Goal: Information Seeking & Learning: Learn about a topic

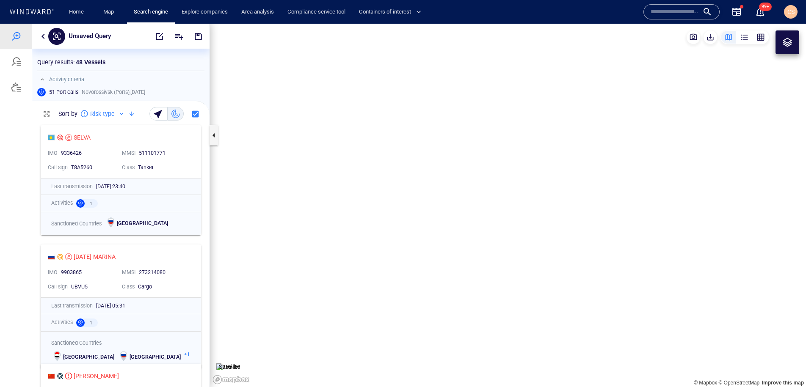
scroll to position [266, 177]
click at [20, 35] on div at bounding box center [16, 36] width 10 height 10
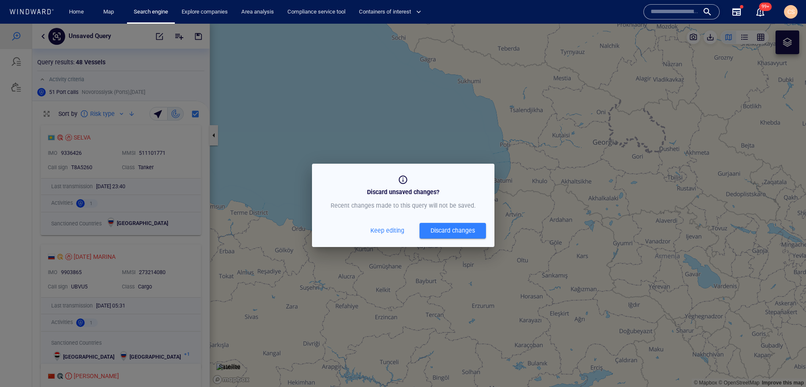
click at [452, 231] on div "Discard changes" at bounding box center [453, 231] width 44 height 11
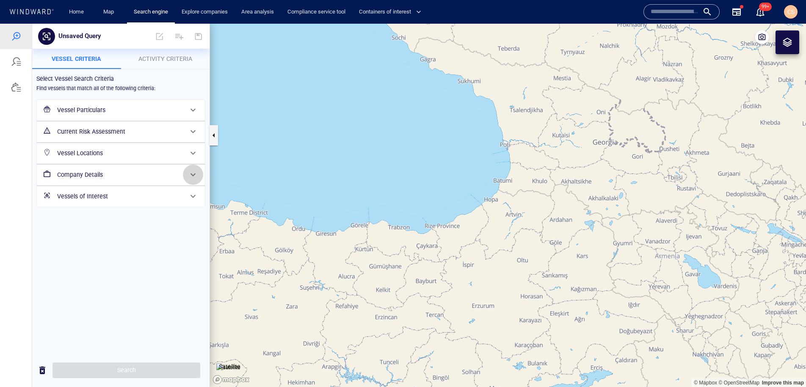
click at [191, 176] on span at bounding box center [193, 175] width 10 height 10
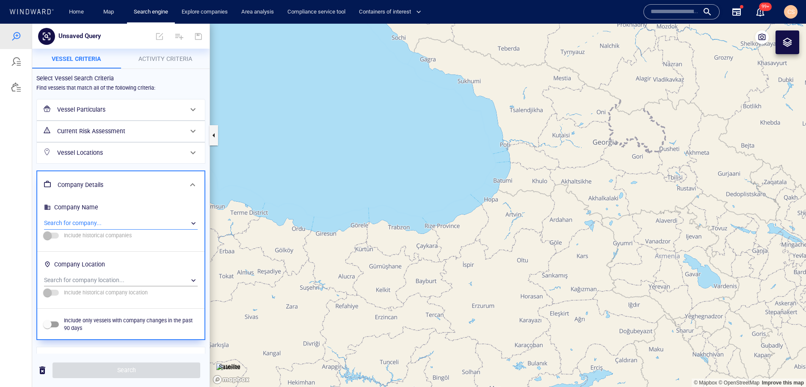
click at [100, 217] on div "​" at bounding box center [121, 223] width 154 height 13
drag, startPoint x: 91, startPoint y: 221, endPoint x: 85, endPoint y: 223, distance: 6.1
click at [90, 221] on div at bounding box center [403, 206] width 806 height 364
click at [61, 224] on div "​" at bounding box center [121, 223] width 154 height 13
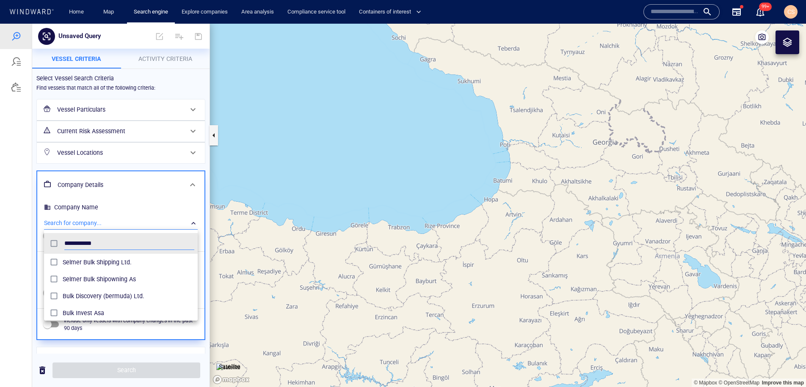
scroll to position [85, 154]
type input "**********"
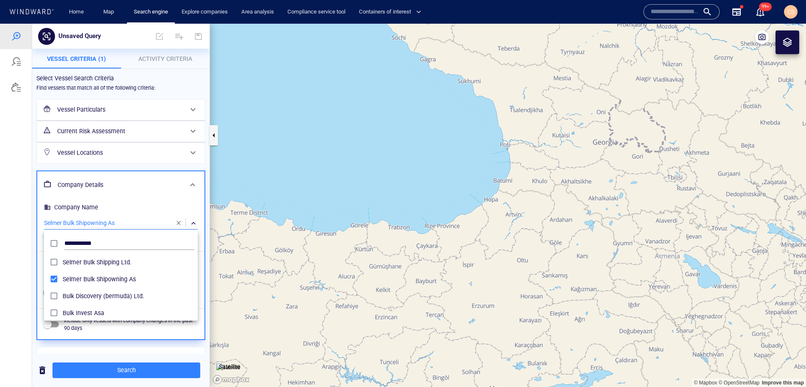
click at [20, 216] on div at bounding box center [403, 206] width 806 height 364
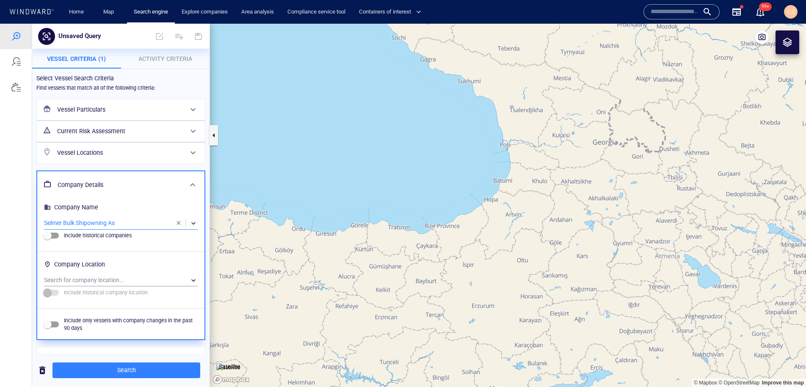
click at [188, 62] on span "Activity Criteria" at bounding box center [165, 58] width 54 height 7
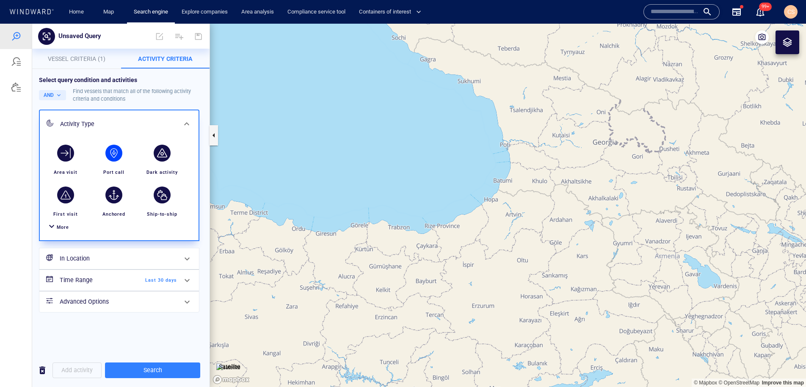
click at [116, 153] on div "button" at bounding box center [113, 153] width 17 height 17
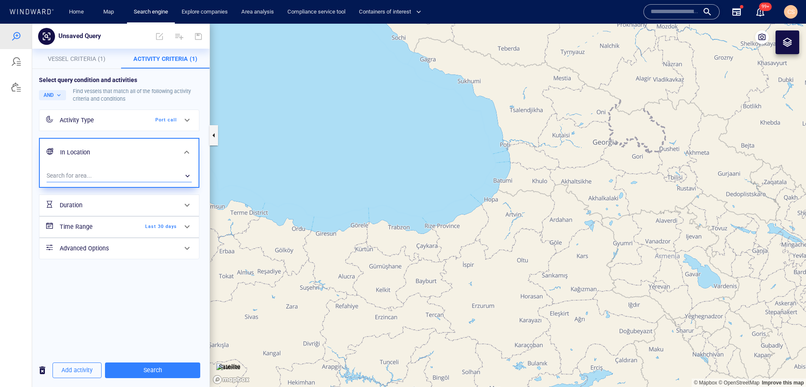
click at [147, 176] on div "​" at bounding box center [119, 176] width 145 height 13
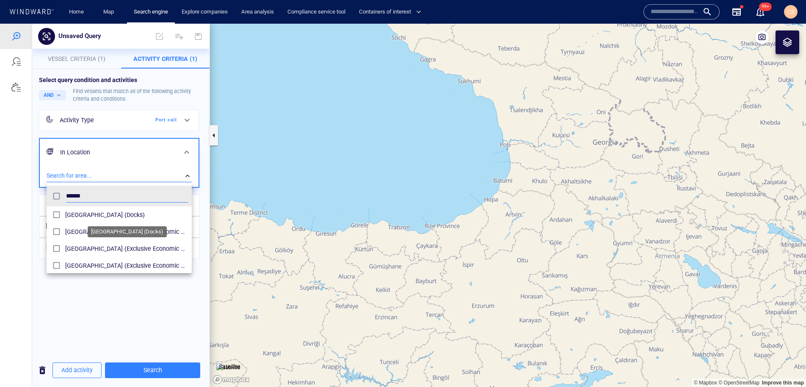
scroll to position [85, 145]
type input "********"
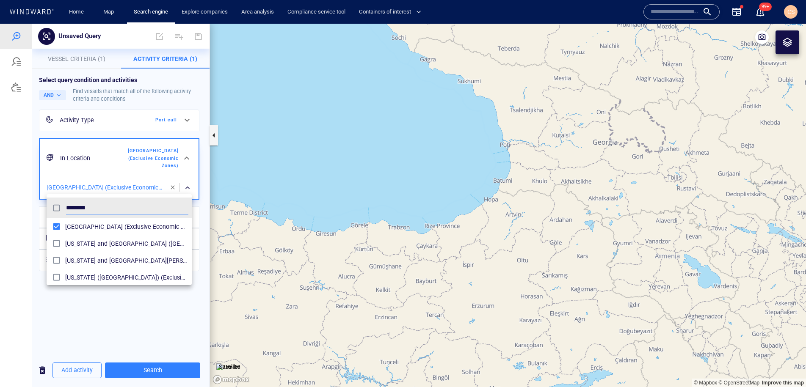
click at [99, 310] on div at bounding box center [403, 206] width 806 height 364
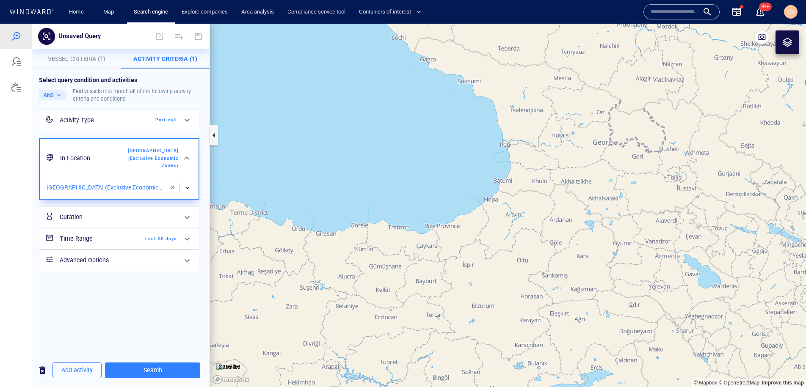
click at [189, 239] on span at bounding box center [187, 239] width 10 height 10
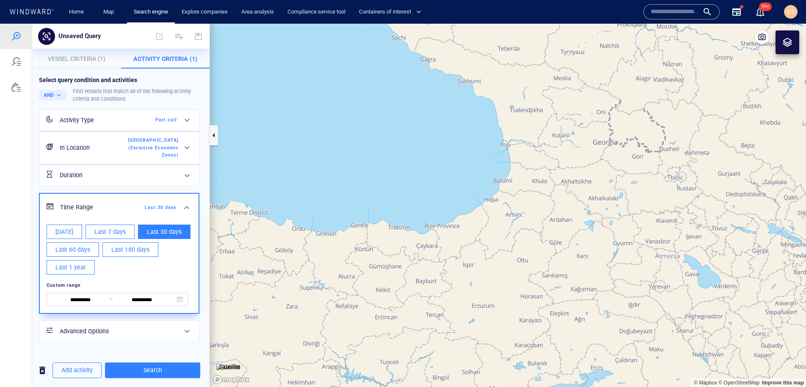
click at [62, 268] on span "Last 1 year" at bounding box center [70, 268] width 30 height 11
type input "**********"
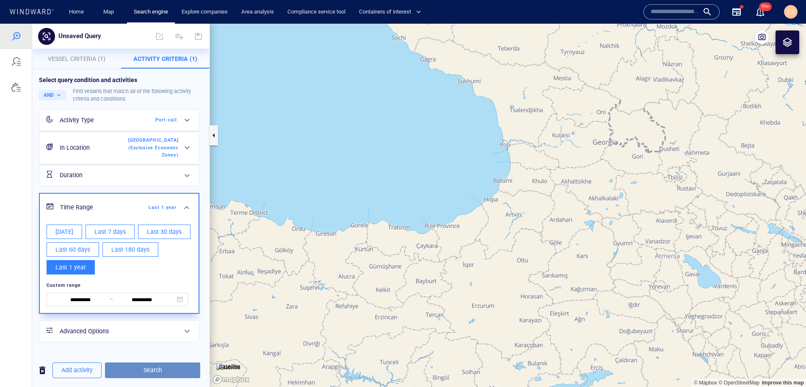
click at [158, 373] on span "Search" at bounding box center [153, 370] width 82 height 11
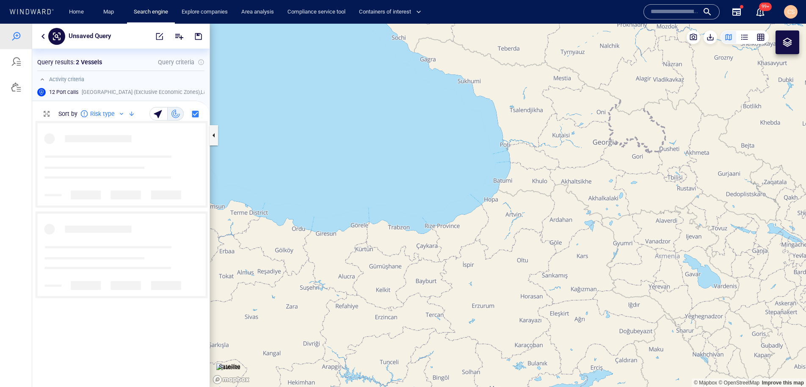
scroll to position [266, 177]
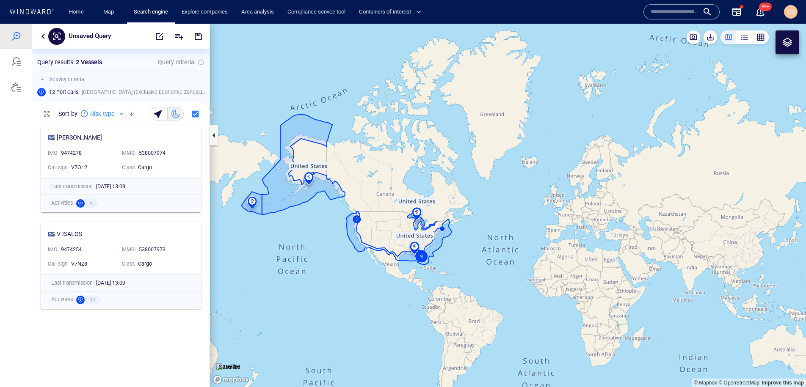
drag, startPoint x: 391, startPoint y: 238, endPoint x: 577, endPoint y: 234, distance: 186.3
click at [577, 234] on canvas "Map" at bounding box center [508, 206] width 596 height 364
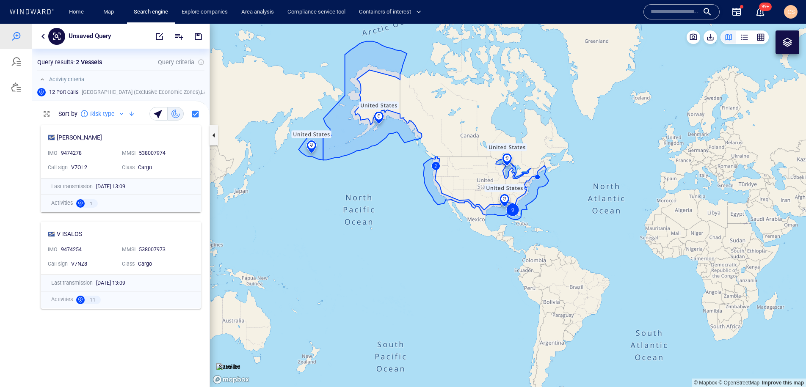
drag, startPoint x: 579, startPoint y: 235, endPoint x: 575, endPoint y: 274, distance: 39.6
click at [576, 274] on canvas "Map" at bounding box center [508, 206] width 596 height 364
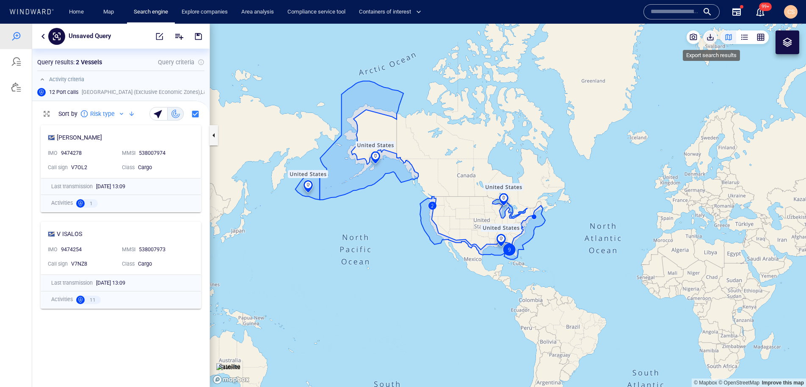
click at [712, 38] on span "button" at bounding box center [710, 37] width 8 height 8
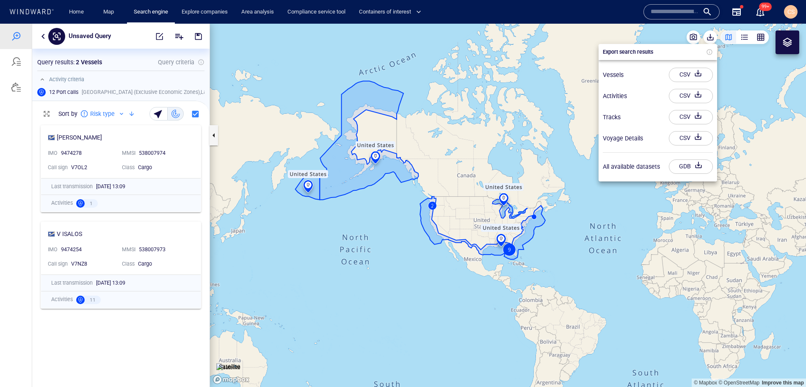
click at [682, 96] on div "CSV" at bounding box center [685, 96] width 14 height 14
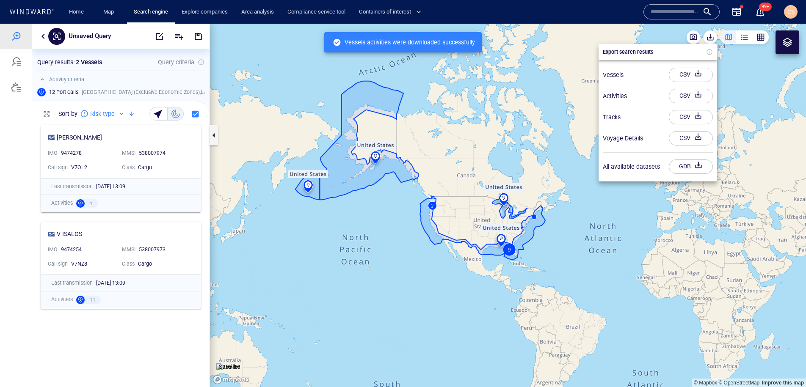
click at [509, 248] on div at bounding box center [403, 206] width 806 height 364
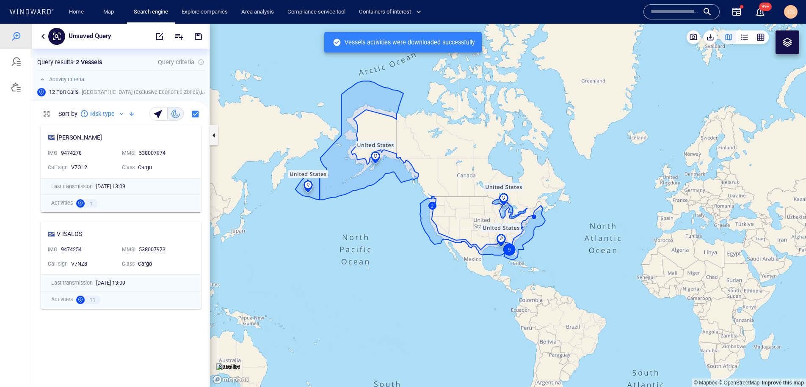
click at [509, 250] on canvas "Map" at bounding box center [508, 206] width 596 height 364
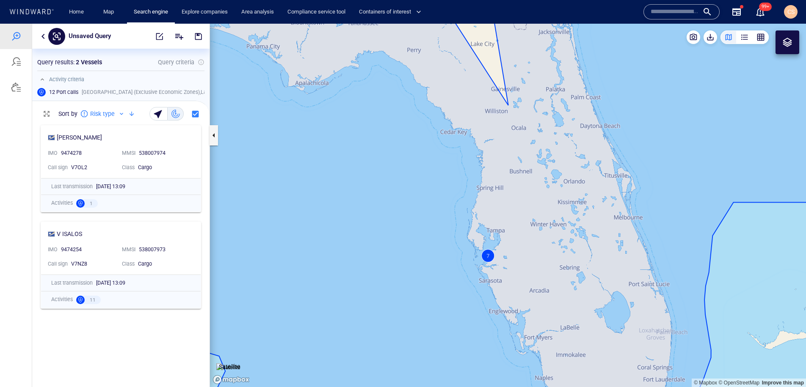
drag, startPoint x: 539, startPoint y: 276, endPoint x: 453, endPoint y: 257, distance: 88.6
click at [453, 257] on canvas "Map" at bounding box center [508, 206] width 596 height 364
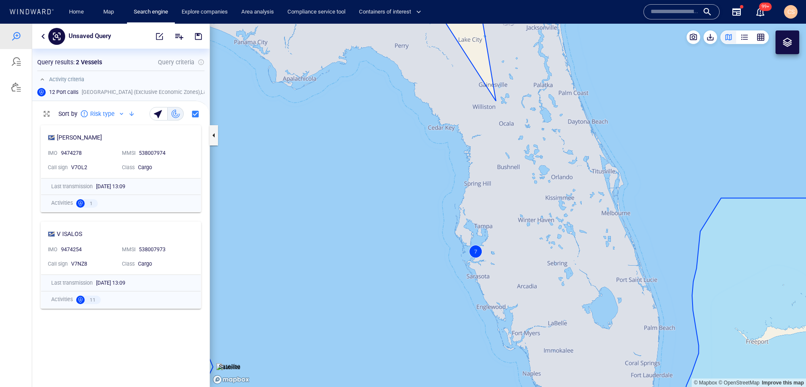
click at [476, 254] on canvas "Map" at bounding box center [508, 206] width 596 height 364
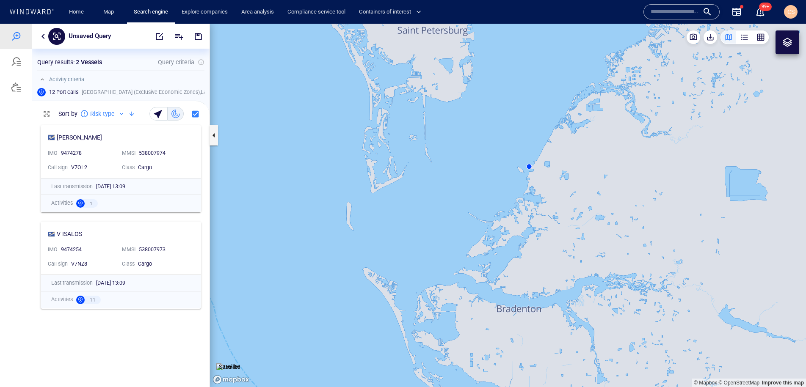
drag, startPoint x: 546, startPoint y: 177, endPoint x: 497, endPoint y: 224, distance: 67.7
click at [498, 223] on canvas "Map" at bounding box center [508, 206] width 596 height 364
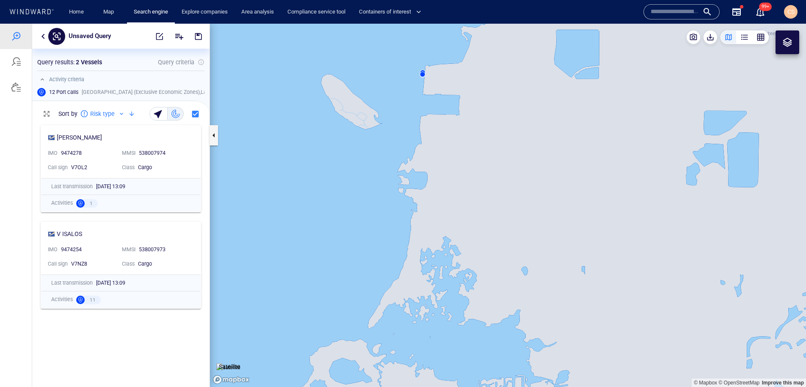
drag, startPoint x: 460, startPoint y: 219, endPoint x: 470, endPoint y: 248, distance: 30.3
click at [469, 247] on canvas "Map" at bounding box center [508, 206] width 596 height 364
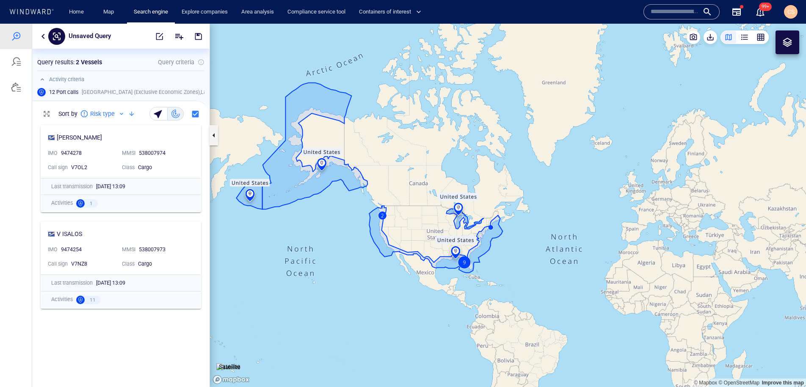
click at [40, 36] on button "button" at bounding box center [43, 36] width 10 height 10
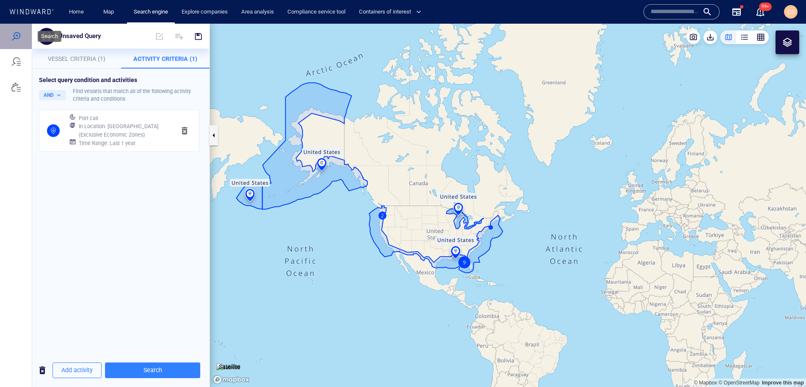
click at [16, 36] on div at bounding box center [16, 36] width 10 height 10
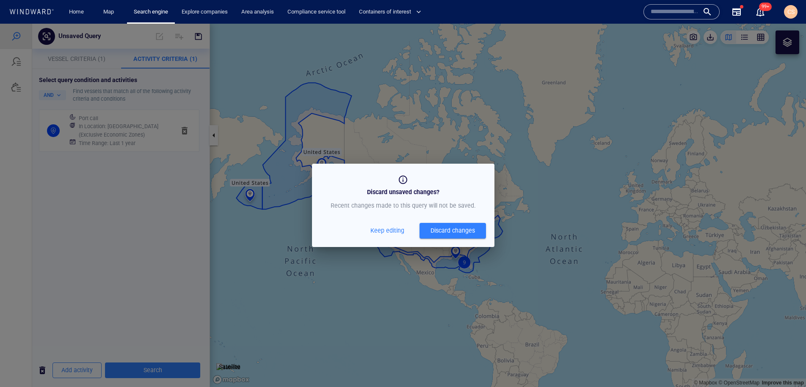
click at [468, 228] on div "Discard changes" at bounding box center [453, 231] width 44 height 11
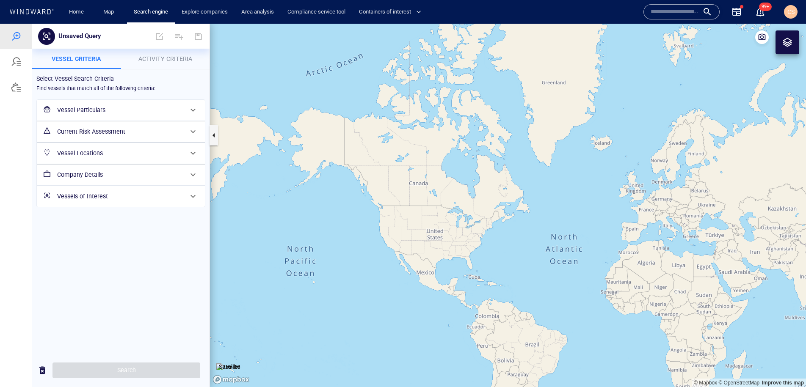
drag, startPoint x: 191, startPoint y: 152, endPoint x: 166, endPoint y: 187, distance: 43.0
click at [191, 152] on span at bounding box center [193, 153] width 10 height 10
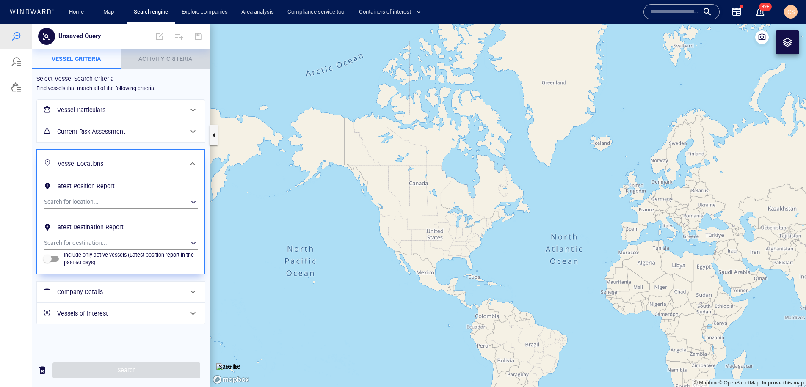
drag, startPoint x: 171, startPoint y: 55, endPoint x: 179, endPoint y: 105, distance: 49.8
click at [171, 55] on span "Activity Criteria" at bounding box center [165, 58] width 54 height 7
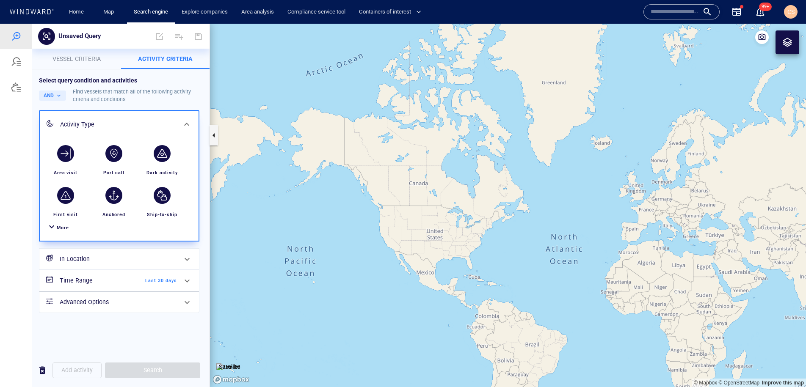
click at [116, 161] on div "button" at bounding box center [113, 153] width 17 height 17
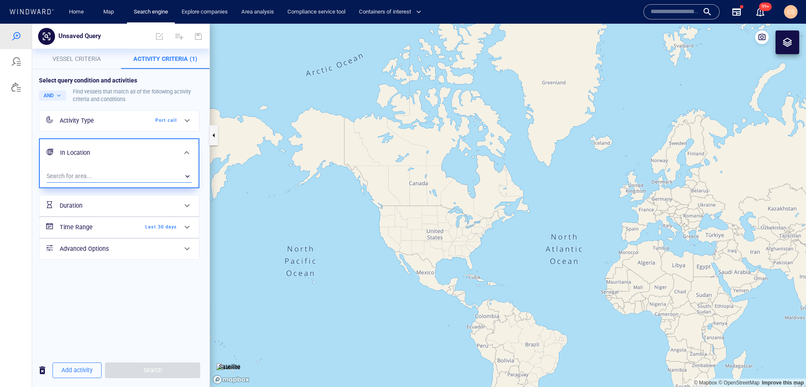
click at [119, 179] on div "​" at bounding box center [119, 176] width 145 height 13
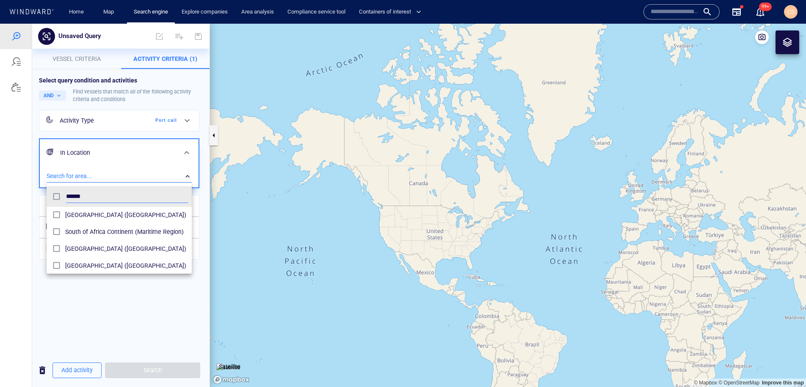
scroll to position [103, 0]
type input "******"
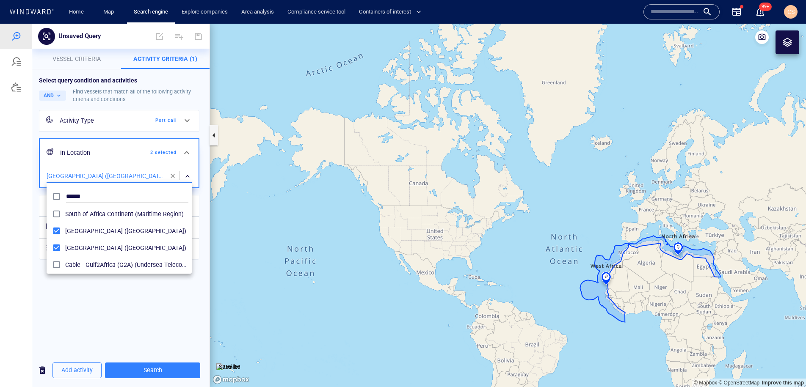
drag, startPoint x: 483, startPoint y: 235, endPoint x: 399, endPoint y: 147, distance: 121.6
click at [396, 143] on div at bounding box center [403, 206] width 806 height 364
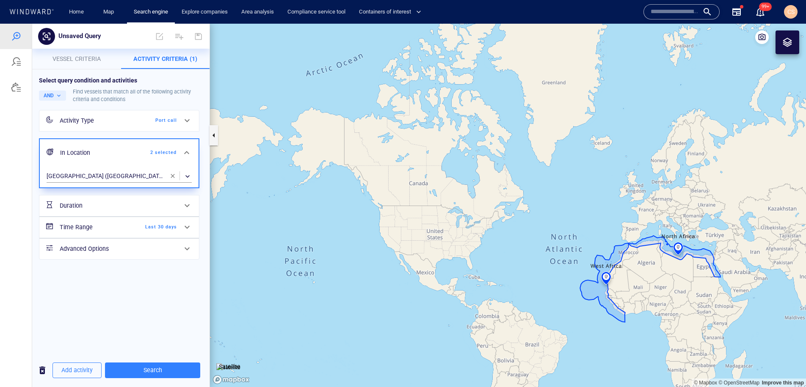
drag, startPoint x: 585, startPoint y: 340, endPoint x: 525, endPoint y: 292, distance: 76.8
click at [525, 292] on canvas "Map" at bounding box center [508, 206] width 596 height 364
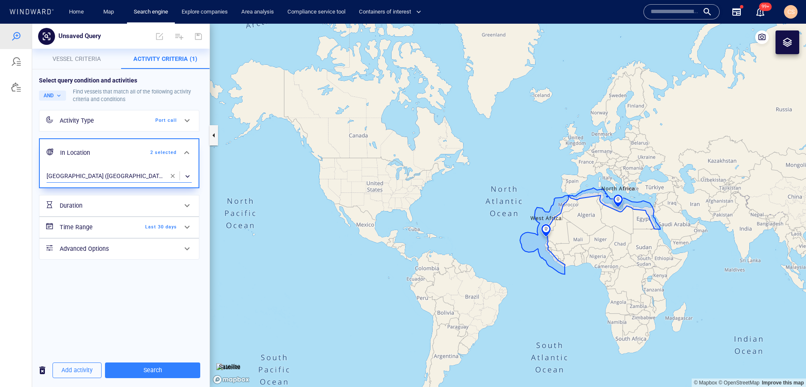
click at [136, 174] on div "​" at bounding box center [119, 176] width 145 height 13
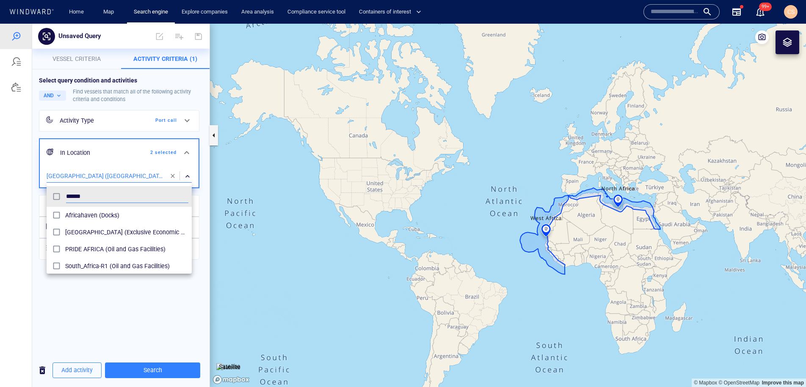
scroll to position [85, 145]
